Goal: Task Accomplishment & Management: Use online tool/utility

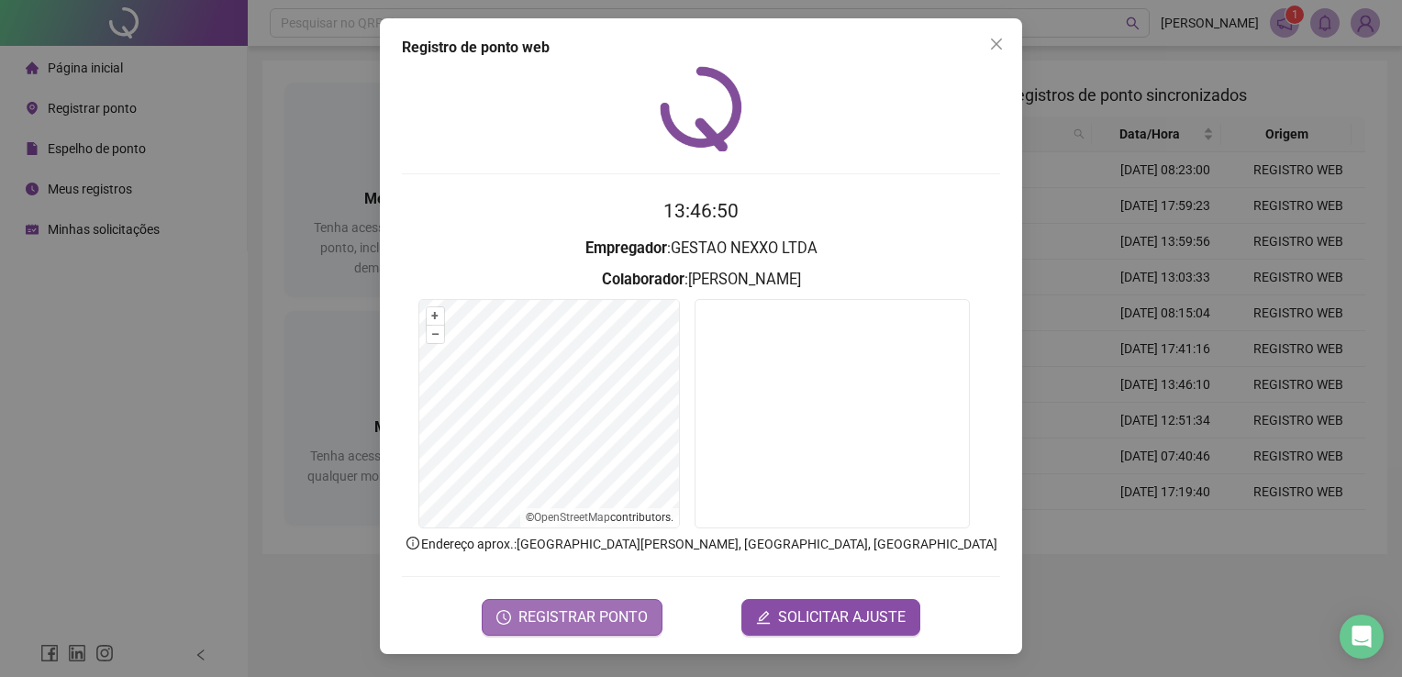
click at [564, 617] on span "REGISTRAR PONTO" at bounding box center [582, 617] width 129 height 22
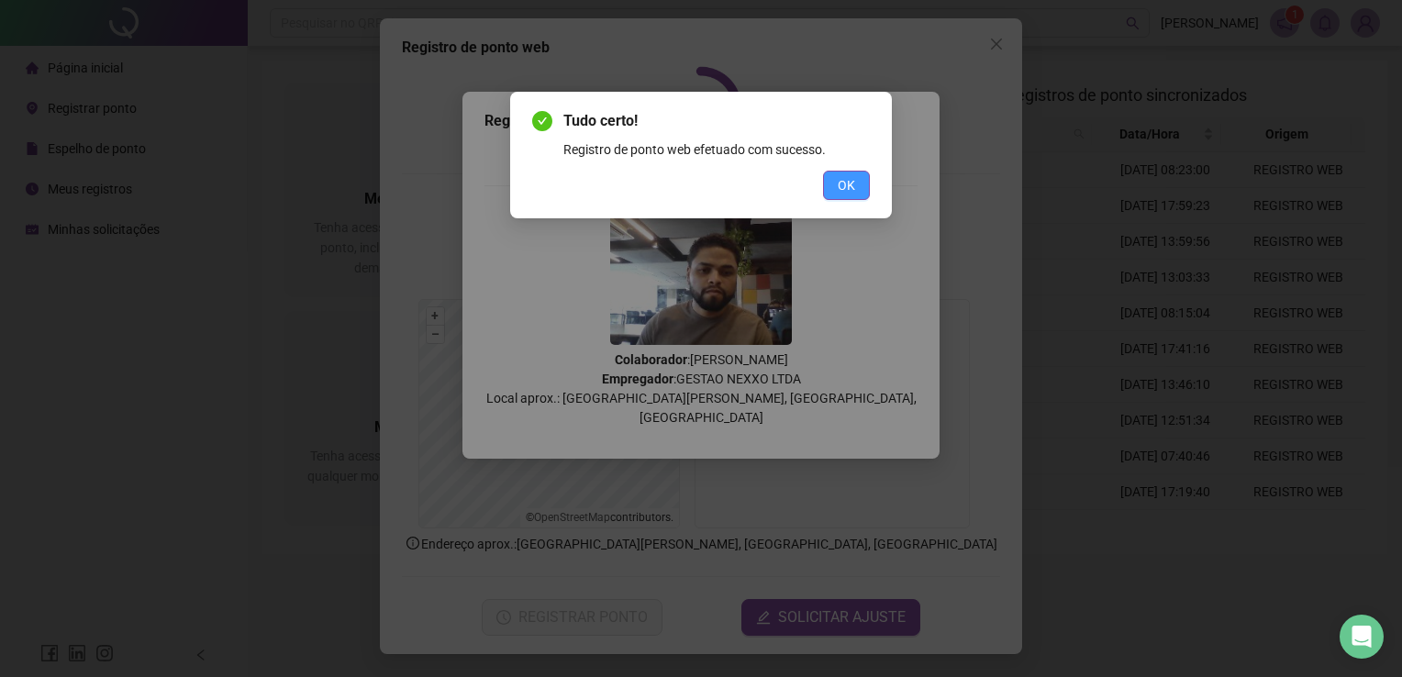
click at [840, 185] on span "OK" at bounding box center [845, 185] width 17 height 20
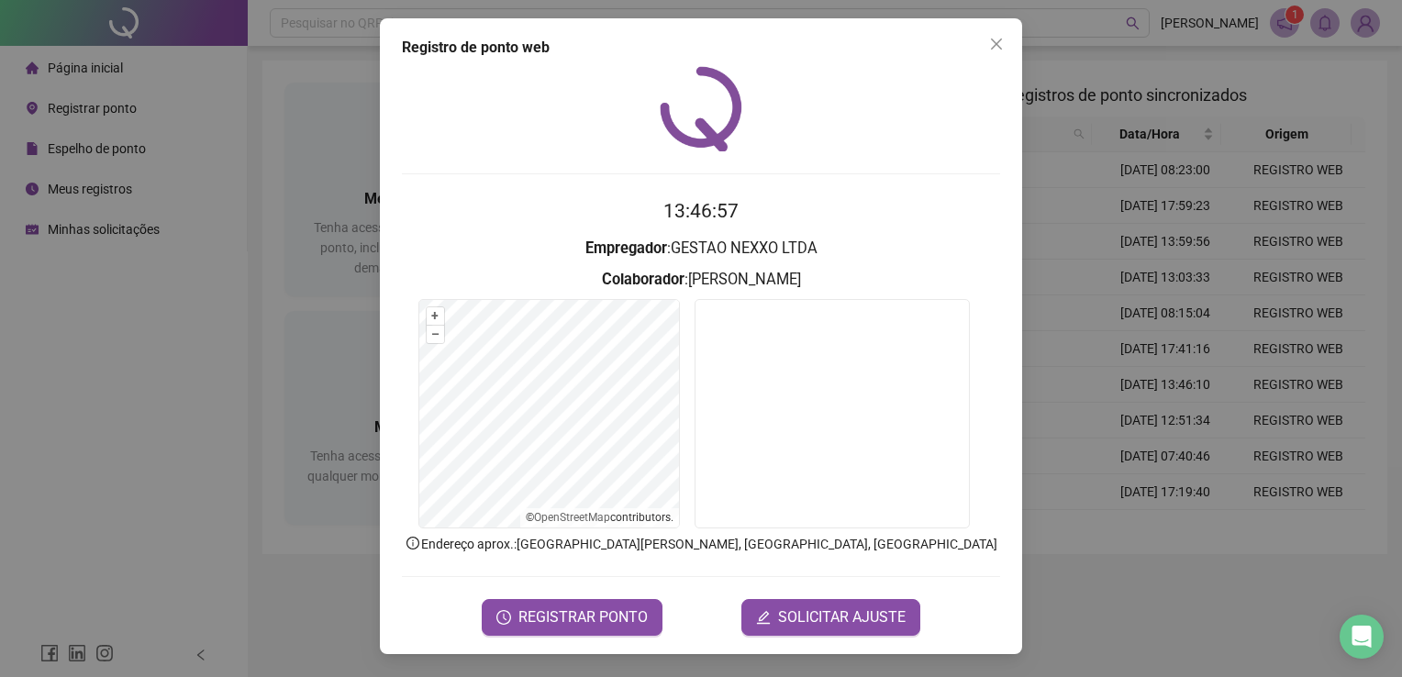
click at [1001, 50] on icon "close" at bounding box center [996, 44] width 15 height 15
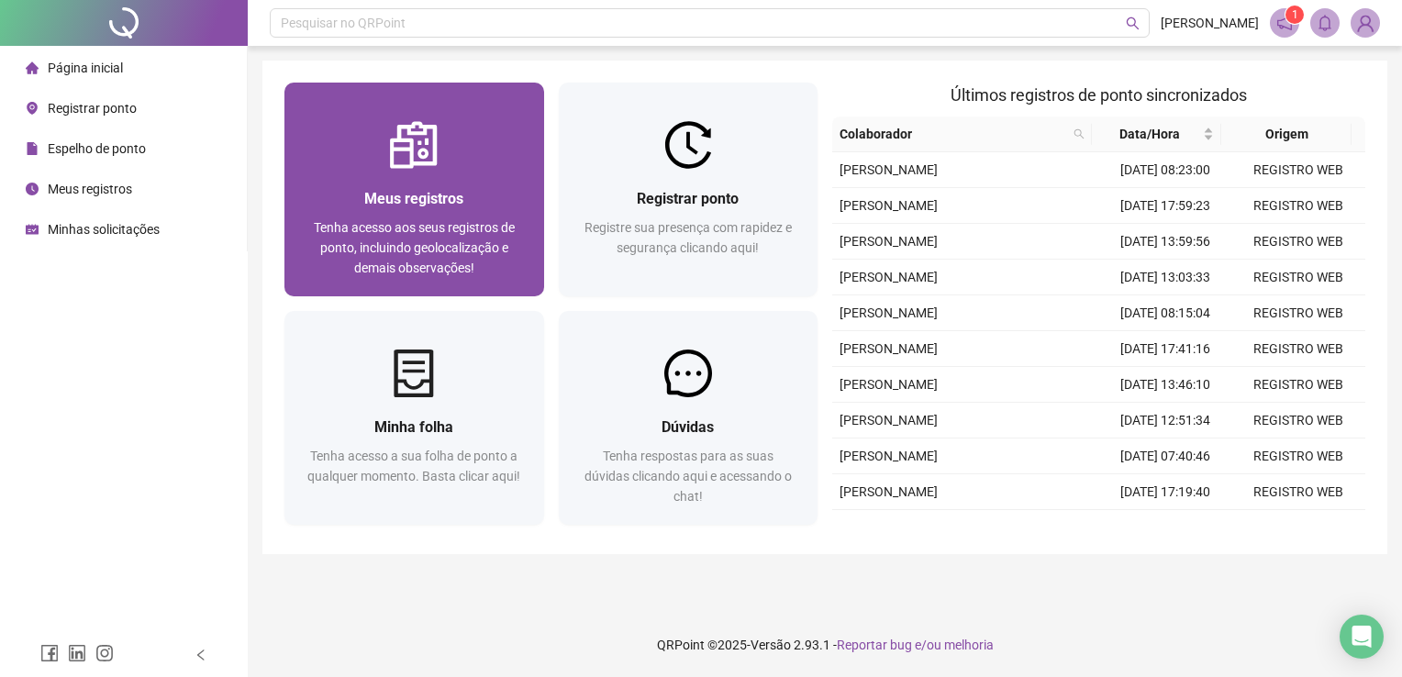
click at [439, 193] on span "Meus registros" at bounding box center [413, 198] width 99 height 17
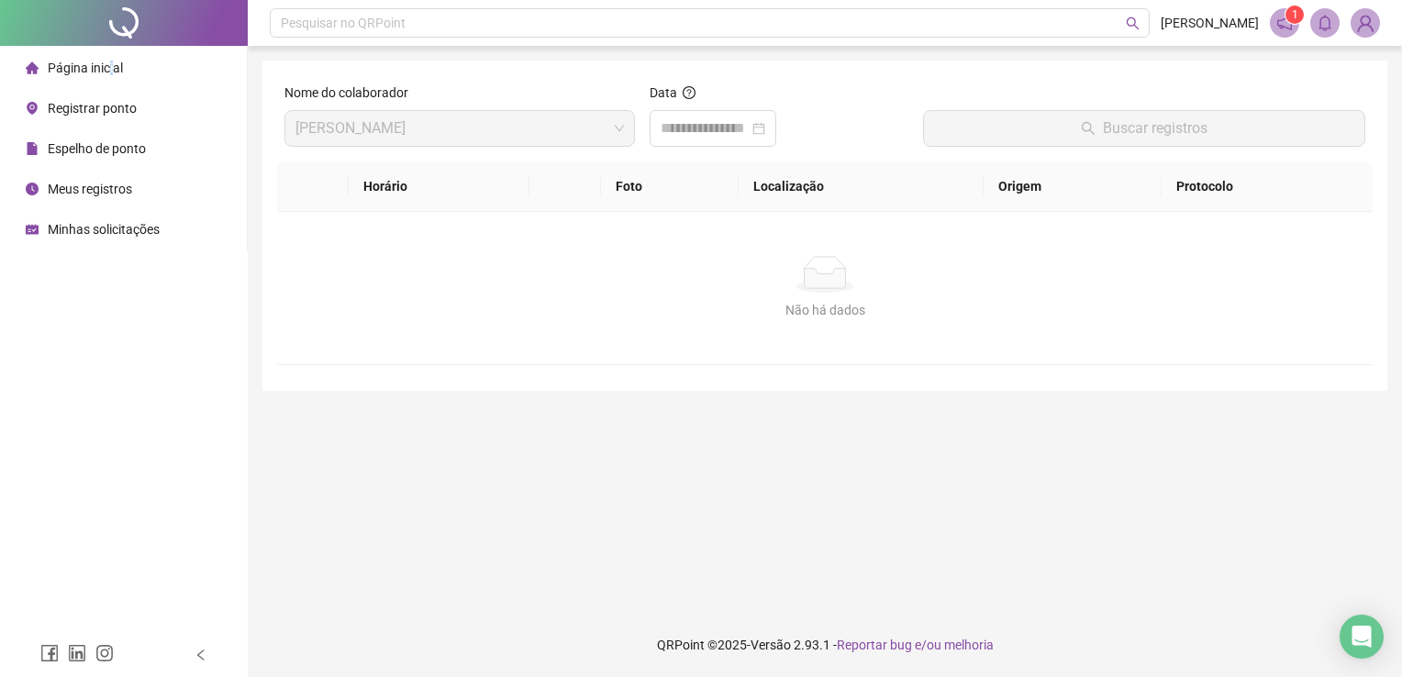
click at [109, 73] on span "Página inicial" at bounding box center [85, 68] width 75 height 15
